Goal: Check status: Check status

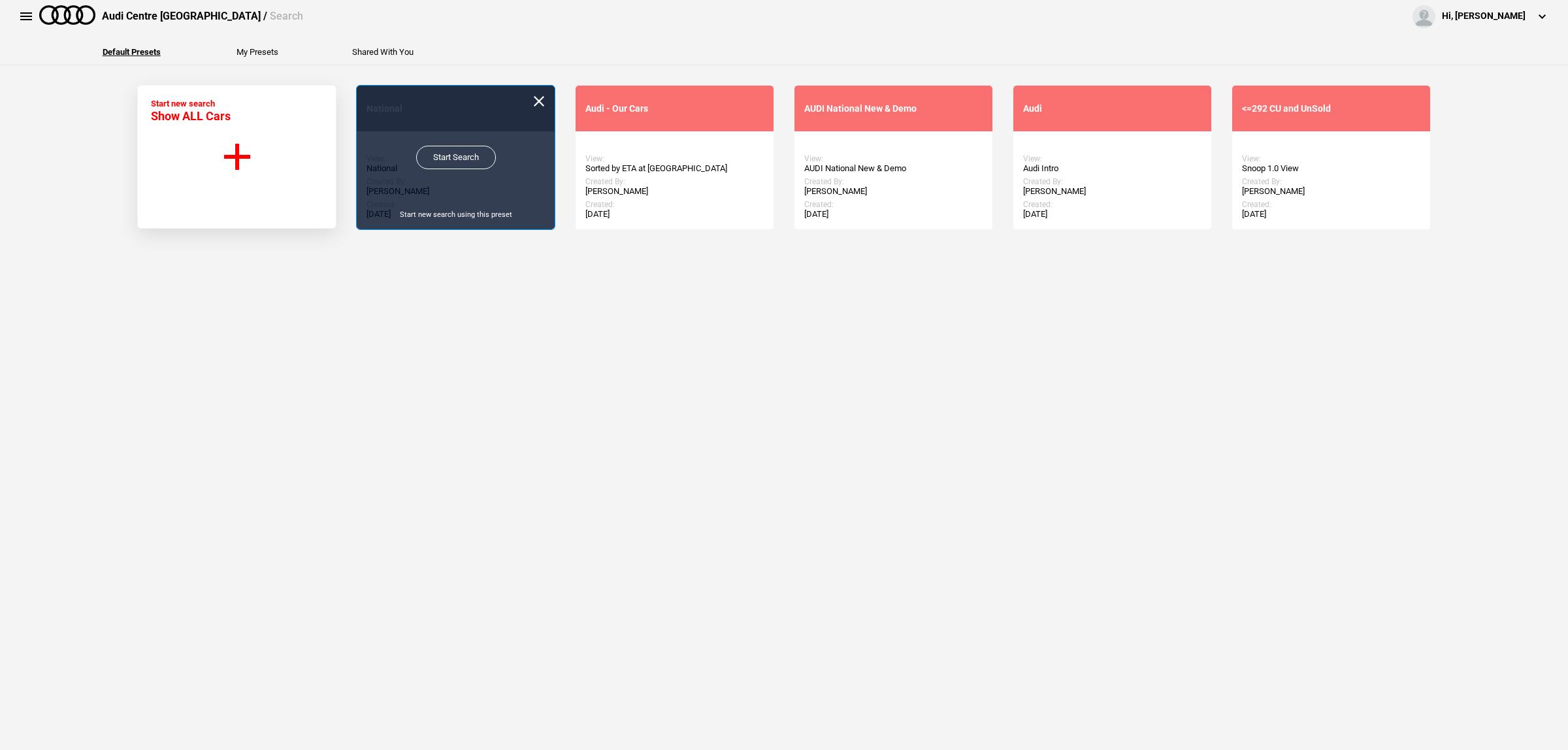
click at [464, 157] on link "Start Search" at bounding box center [456, 158] width 80 height 24
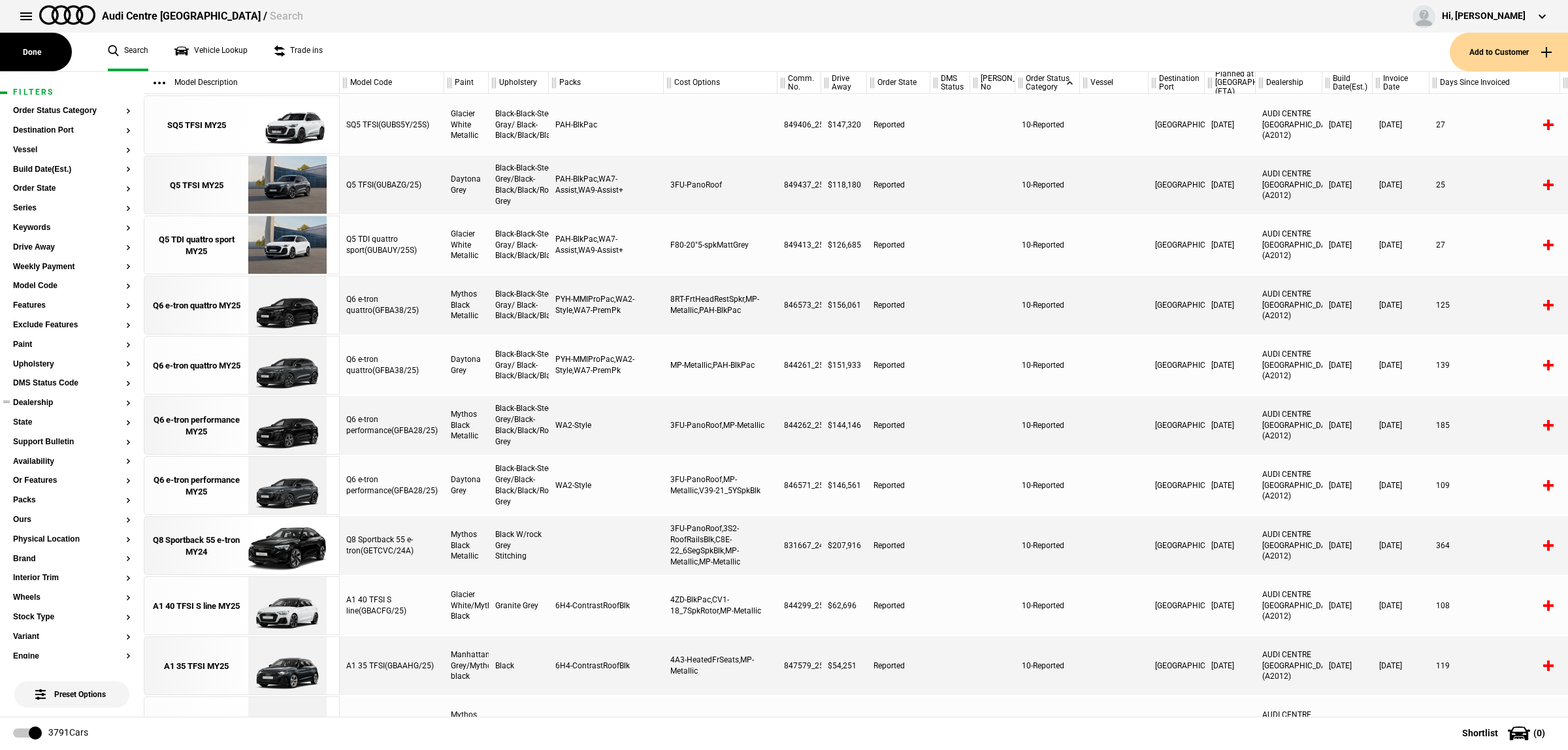
click at [53, 403] on button "Dealership" at bounding box center [71, 403] width 118 height 9
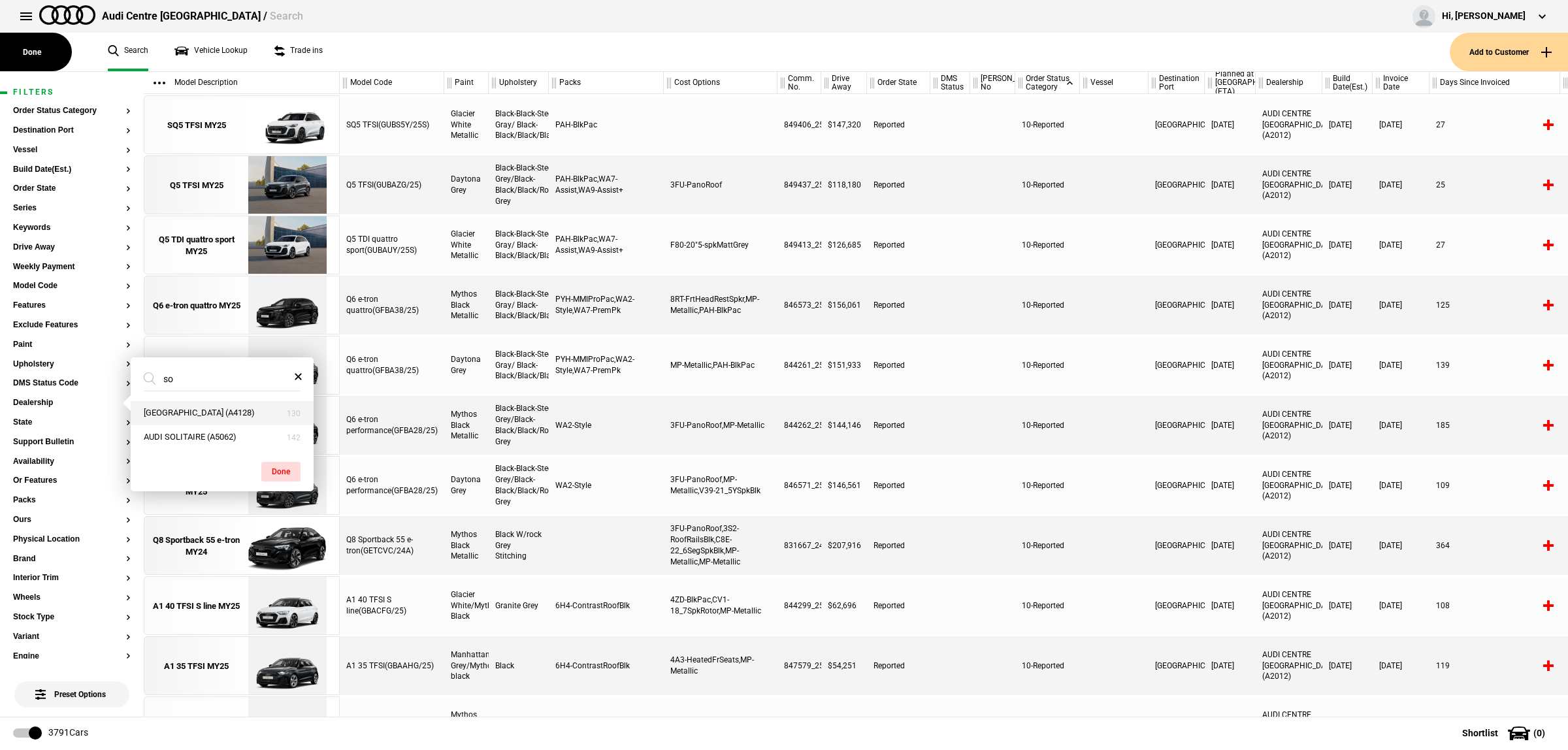
type input "so"
click at [199, 406] on button "AUDI CENTRE SOUTH BRISBANE (A4128)" at bounding box center [222, 413] width 183 height 24
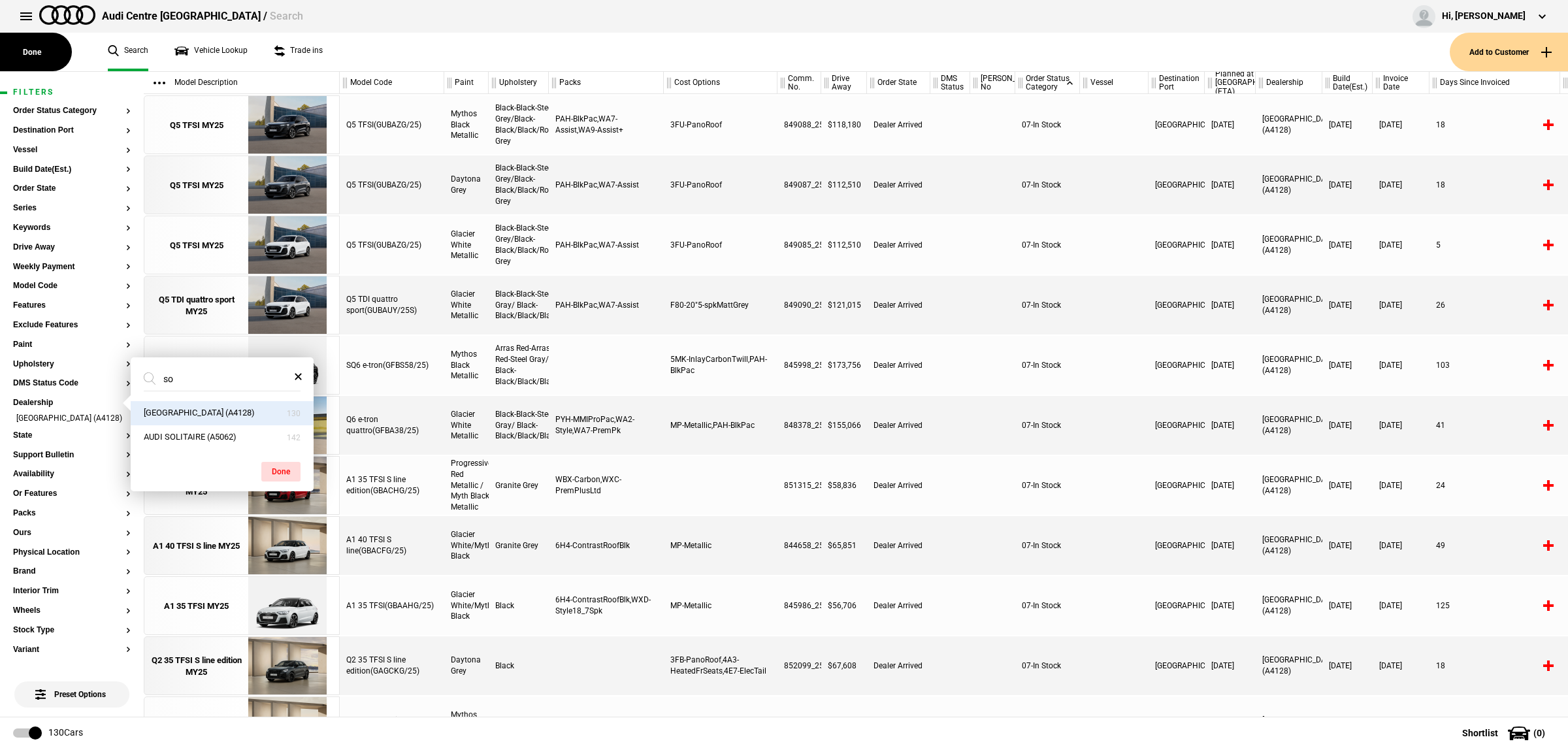
click at [1089, 415] on div at bounding box center [1114, 425] width 69 height 59
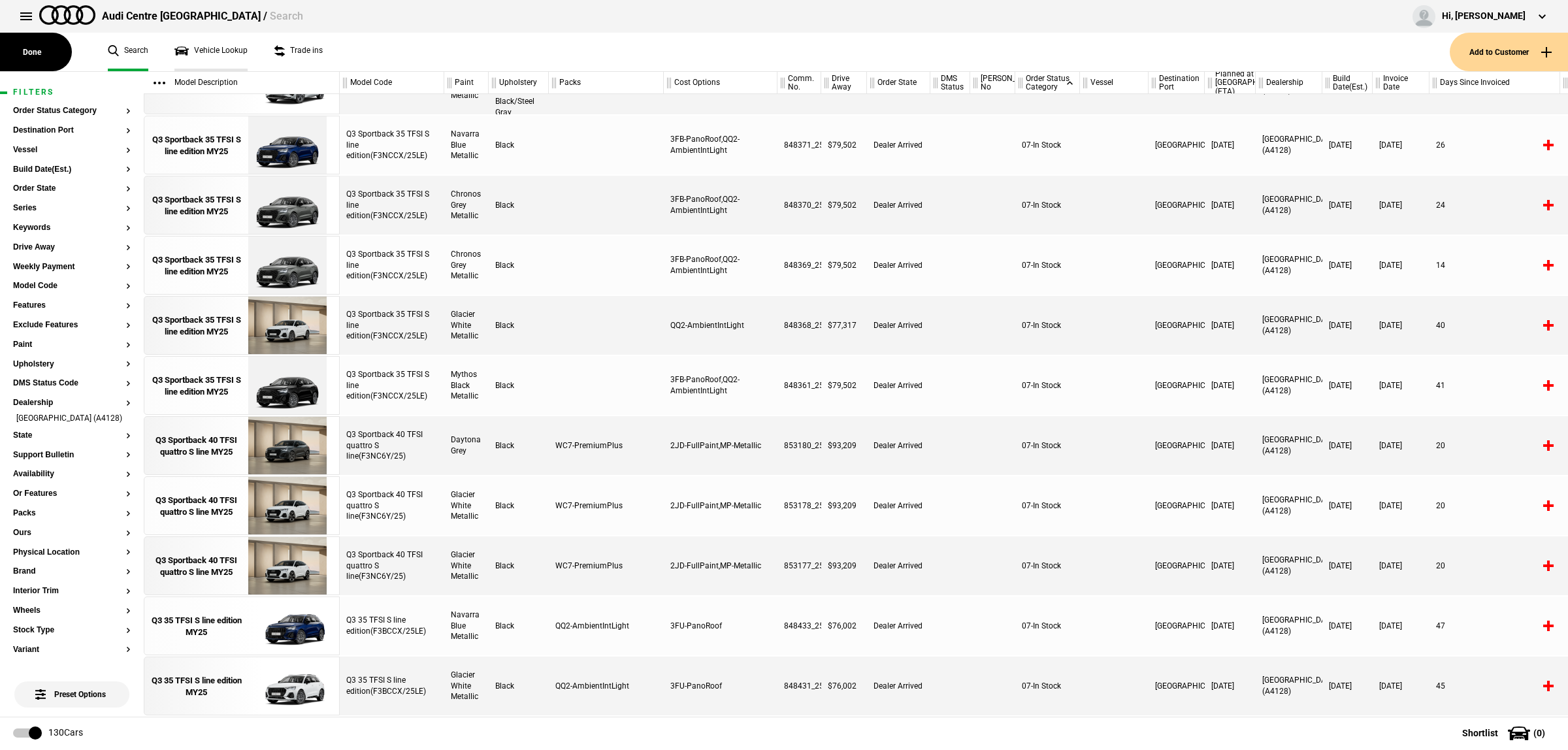
click at [221, 48] on link "Vehicle Lookup" at bounding box center [211, 51] width 73 height 38
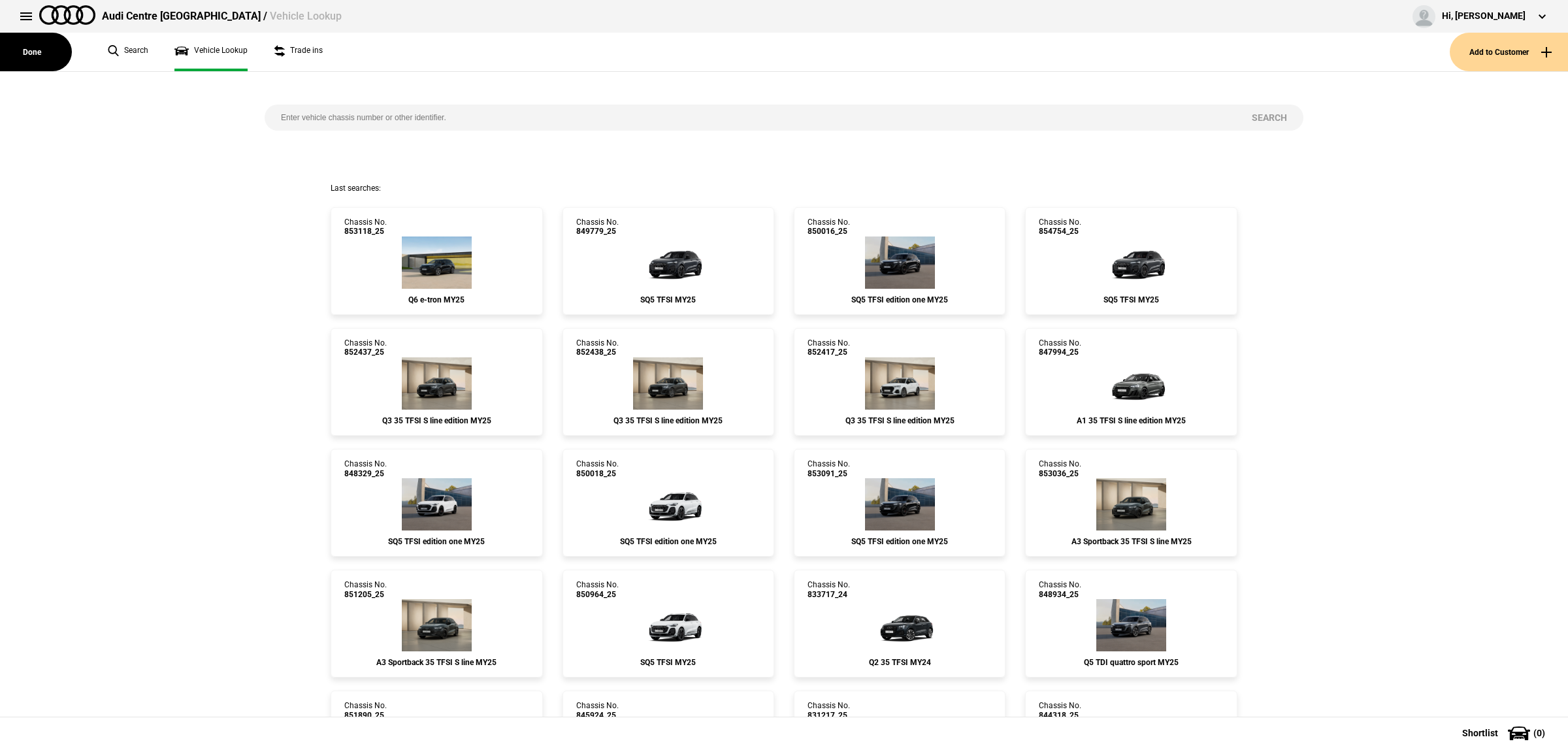
click at [382, 123] on input "search" at bounding box center [750, 117] width 971 height 26
paste input "852427"
type input "852427"
